Goal: Task Accomplishment & Management: Complete application form

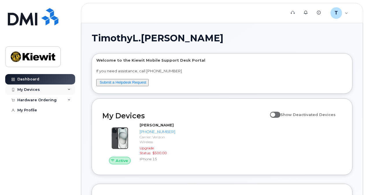
click at [68, 88] on icon at bounding box center [69, 89] width 3 height 3
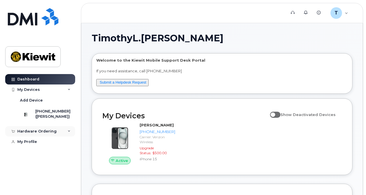
click at [67, 135] on div "Hardware Ordering" at bounding box center [40, 131] width 70 height 10
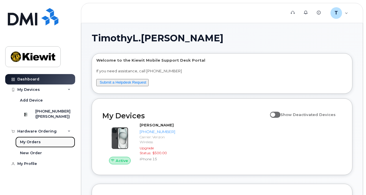
click at [36, 145] on div "My Orders" at bounding box center [30, 141] width 21 height 5
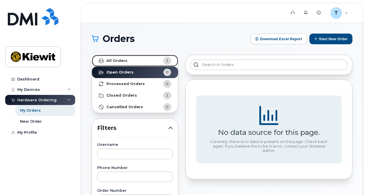
click at [124, 60] on strong "All Orders" at bounding box center [116, 60] width 21 height 5
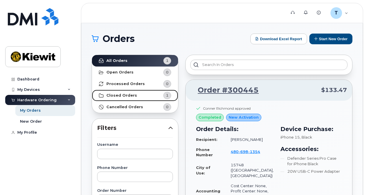
click at [126, 95] on strong "Closed Orders" at bounding box center [121, 95] width 31 height 5
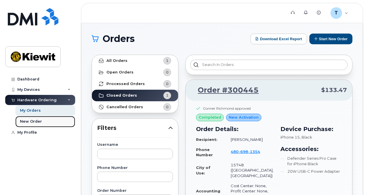
click at [29, 121] on div "New Order" at bounding box center [31, 121] width 22 height 5
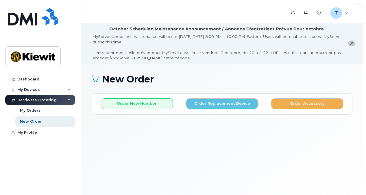
click at [351, 43] on icon "close notification" at bounding box center [352, 43] width 4 height 4
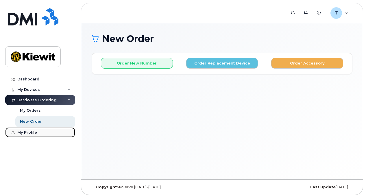
click at [29, 131] on div "My Profile" at bounding box center [27, 132] width 20 height 5
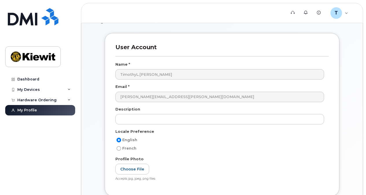
scroll to position [29, 0]
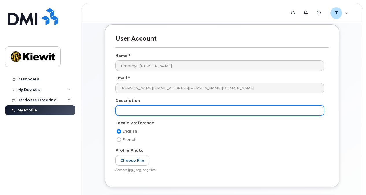
click at [123, 109] on input "text" at bounding box center [219, 110] width 209 height 10
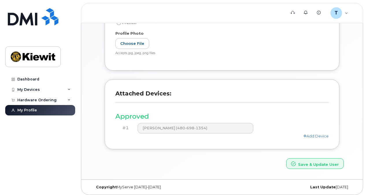
scroll to position [148, 0]
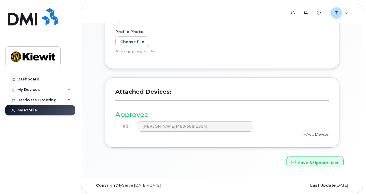
type input "Superintendent 1"
click at [321, 134] on link "Add Device" at bounding box center [316, 134] width 25 height 5
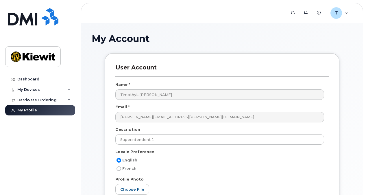
scroll to position [0, 0]
